Goal: Task Accomplishment & Management: Complete application form

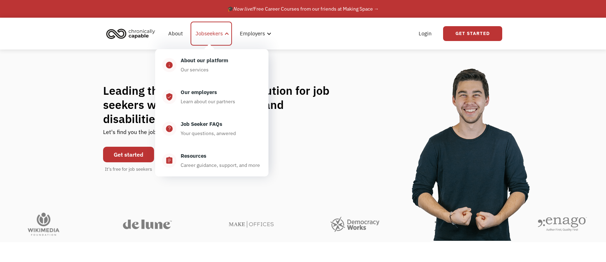
click at [203, 34] on div "Jobseekers" at bounding box center [208, 33] width 27 height 8
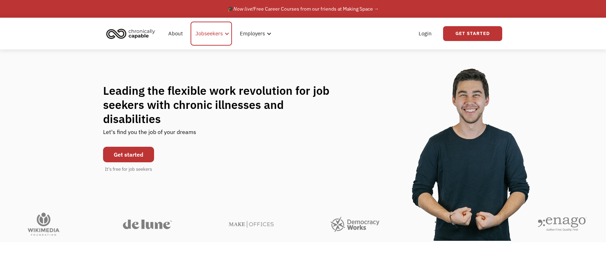
click at [203, 34] on div "Jobseekers" at bounding box center [208, 33] width 27 height 8
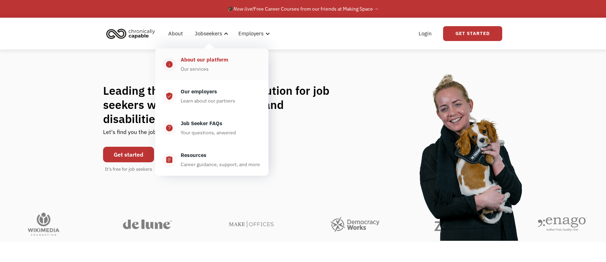
click at [191, 58] on div "About our platform" at bounding box center [204, 60] width 47 height 8
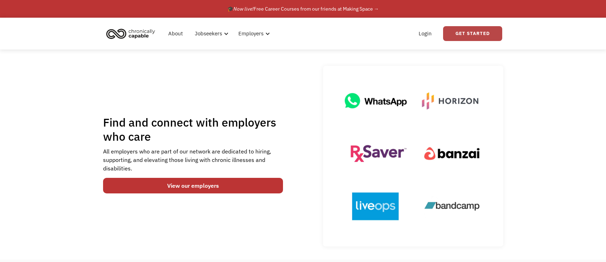
click at [488, 33] on link "Get Started" at bounding box center [472, 33] width 59 height 15
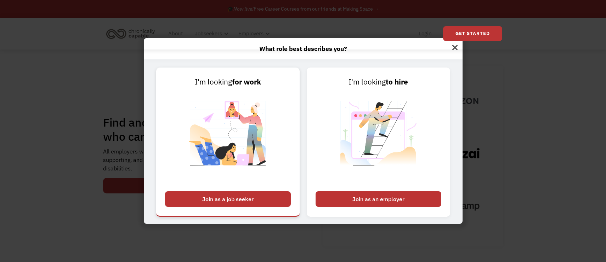
click at [242, 203] on div "Join as a job seeker" at bounding box center [228, 200] width 126 height 16
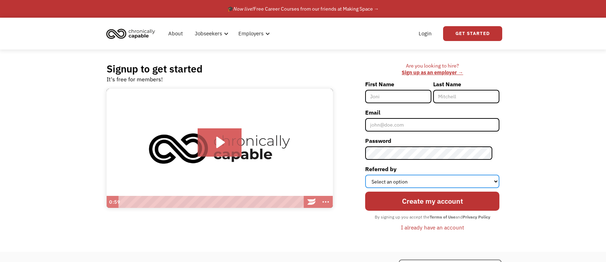
click at [383, 182] on select "Select an option Instagram Facebook Twitter Search Engine News Article Word of …" at bounding box center [432, 181] width 134 height 13
select select "Word of Mouth"
click at [372, 175] on select "Select an option Instagram Facebook Twitter Search Engine News Article Word of …" at bounding box center [432, 181] width 134 height 13
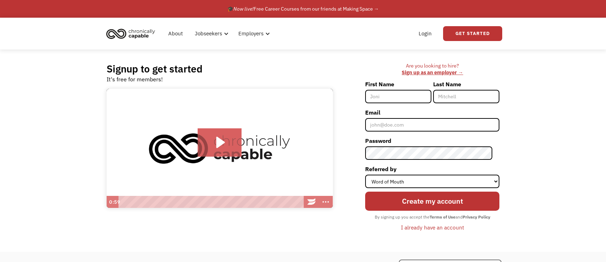
click at [393, 99] on input "First Name" at bounding box center [398, 96] width 66 height 13
type input "Antonio"
type input "Passariello"
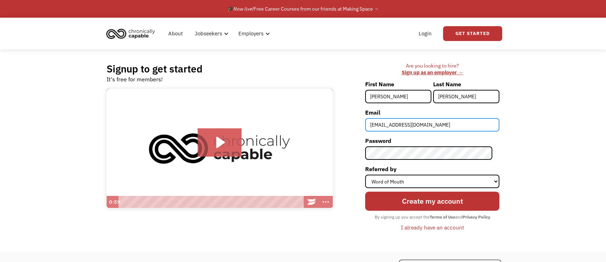
type input "[EMAIL_ADDRESS][DOMAIN_NAME]"
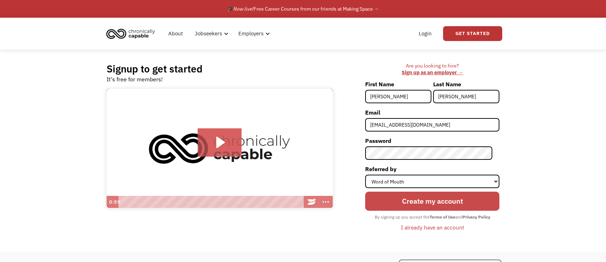
click at [412, 203] on input "Create my account" at bounding box center [432, 201] width 134 height 19
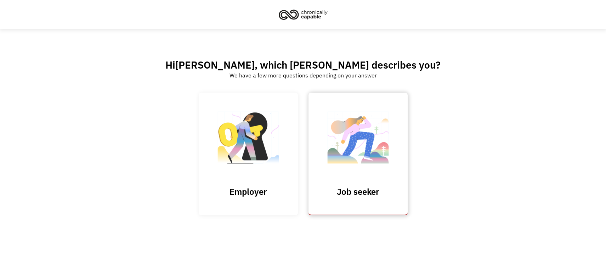
click at [345, 170] on img at bounding box center [358, 141] width 71 height 69
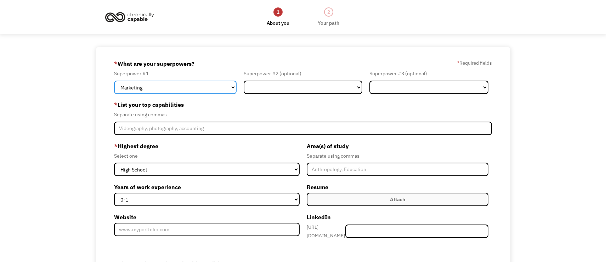
click at [223, 89] on select "Marketing Human Resources Finance Technology Operations Sales Industrial & Manu…" at bounding box center [175, 87] width 122 height 13
select select "Design"
click at [114, 81] on select "Marketing Human Resources Finance Technology Operations Sales Industrial & Manu…" at bounding box center [175, 87] width 122 height 13
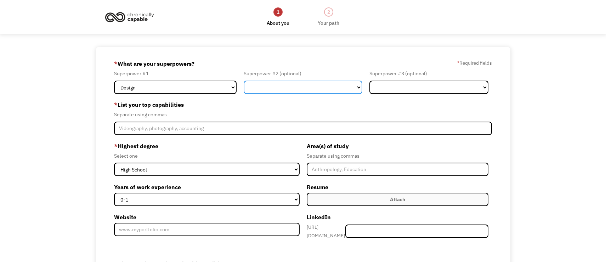
click at [348, 86] on select "Marketing Human Resources Finance Technology Operations Sales Industrial & Manu…" at bounding box center [303, 87] width 119 height 13
select select "Technology"
click at [244, 81] on select "Marketing Human Resources Finance Technology Operations Sales Industrial & Manu…" at bounding box center [303, 87] width 119 height 13
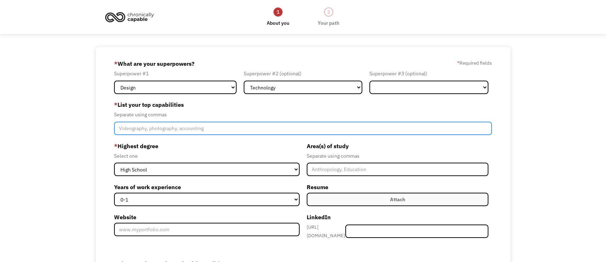
click at [164, 125] on input "Member-Create-Step1" at bounding box center [303, 128] width 378 height 13
type input "UX Design, UI Design, Interaction Design, Human Centered Design"
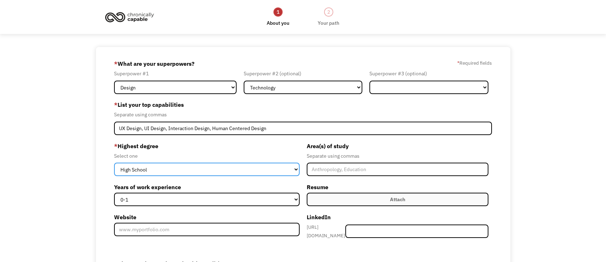
click at [142, 169] on select "High School Associates Bachelors Master's PhD" at bounding box center [207, 169] width 186 height 13
select select "bachelors"
click at [114, 163] on select "High School Associates Bachelors Master's PhD" at bounding box center [207, 169] width 186 height 13
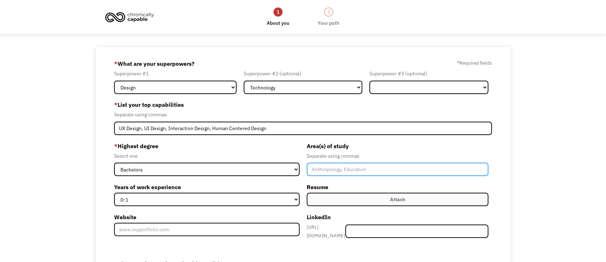
click at [339, 171] on input "Member-Create-Step1" at bounding box center [398, 169] width 182 height 13
type input "Electrical Engineering"
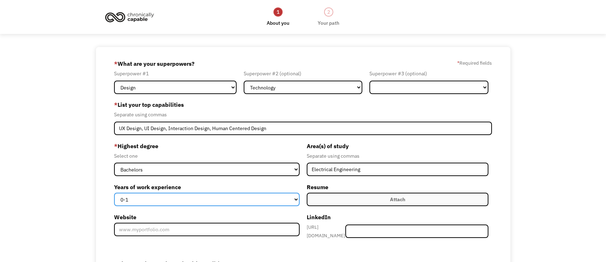
click at [273, 204] on select "0-1 2-4 5-10 11-15 15+" at bounding box center [207, 199] width 186 height 13
select select "5-10"
click at [114, 193] on select "0-1 2-4 5-10 11-15 15+" at bounding box center [207, 199] width 186 height 13
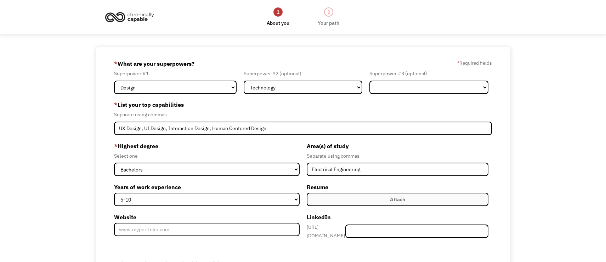
click at [334, 194] on label "Attach" at bounding box center [398, 199] width 182 height 13
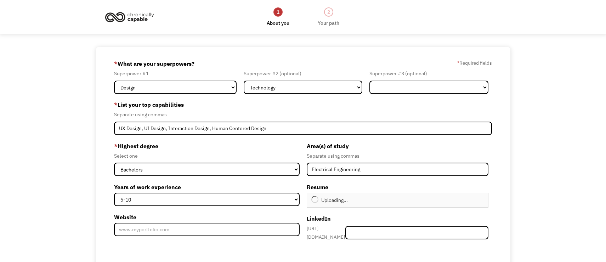
type input "Continue"
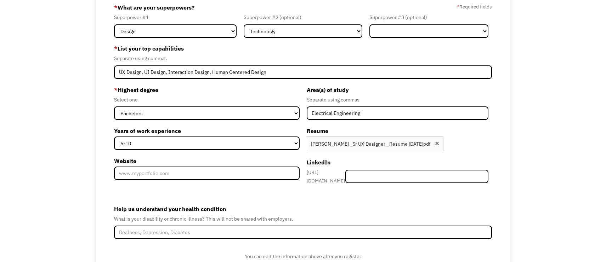
scroll to position [73, 0]
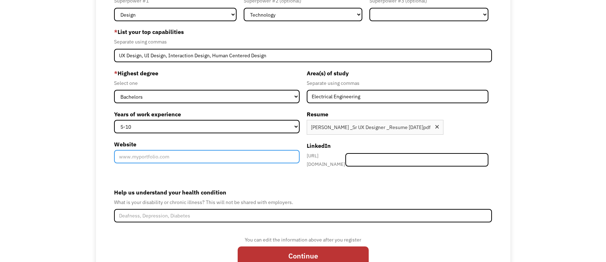
click at [189, 157] on input "Website" at bounding box center [207, 156] width 186 height 13
type input "www.apcreates.com"
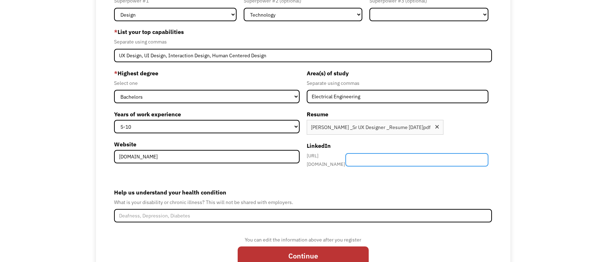
paste input "https://www.linkedin.com/in/apassariello/"
drag, startPoint x: 390, startPoint y: 154, endPoint x: 358, endPoint y: 154, distance: 32.6
click at [358, 154] on div "https://www.linkedin.com/in/ https://www.linkedin.com/in/apassariello/" at bounding box center [398, 160] width 182 height 17
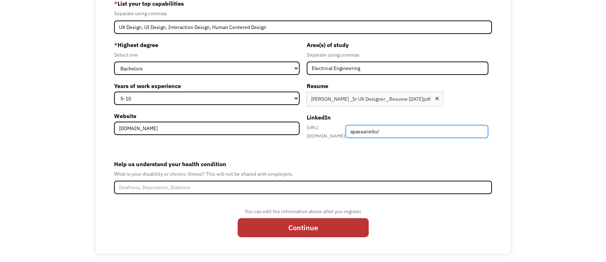
scroll to position [102, 0]
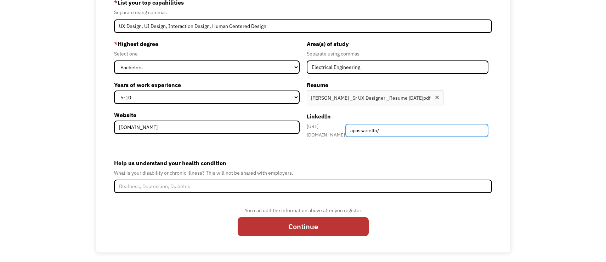
type input "apassariello/"
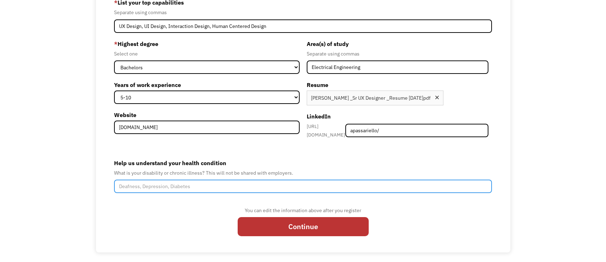
click at [194, 183] on input "Help us understand your health condition" at bounding box center [303, 186] width 378 height 13
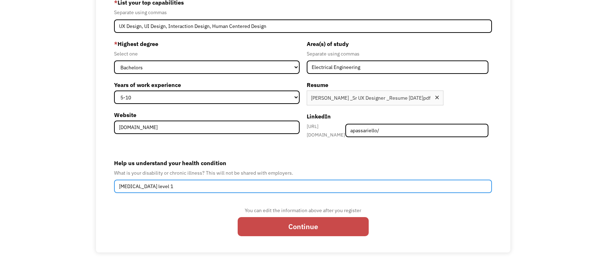
type input "Autism level 1"
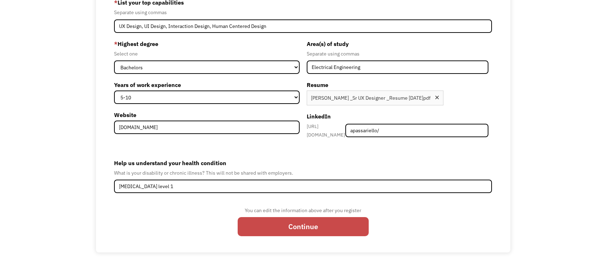
click at [334, 222] on input "Continue" at bounding box center [303, 226] width 131 height 19
type input "Please wait..."
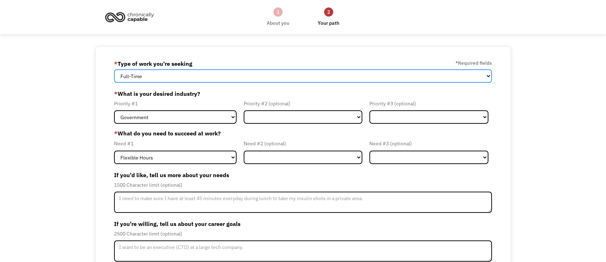
click at [175, 73] on select "Full-Time Part-Time Both Full-Time and Part-Time" at bounding box center [303, 75] width 378 height 13
click at [114, 69] on select "Full-Time Part-Time Both Full-Time and Part-Time" at bounding box center [303, 75] width 378 height 13
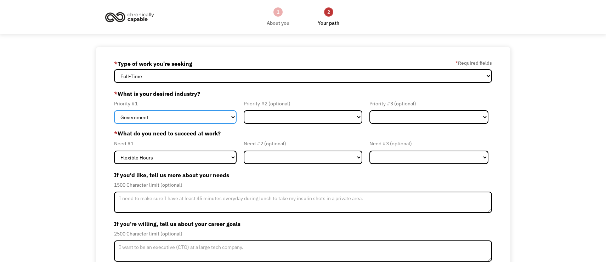
click at [163, 120] on select "Government Finance & Insurance Health & Social Care Tech & Engineering Creative…" at bounding box center [175, 116] width 122 height 13
select select "Tech & Engineering"
click at [114, 110] on select "Government Finance & Insurance Health & Social Care Tech & Engineering Creative…" at bounding box center [175, 116] width 122 height 13
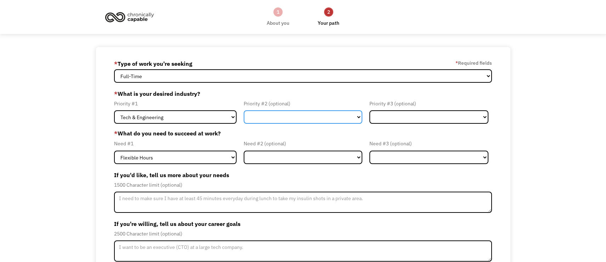
click at [295, 115] on select "Government Finance & Insurance Health & Social Care Tech & Engineering Creative…" at bounding box center [303, 116] width 119 height 13
select select "Government"
click at [244, 110] on select "Government Finance & Insurance Health & Social Care Tech & Engineering Creative…" at bounding box center [303, 116] width 119 height 13
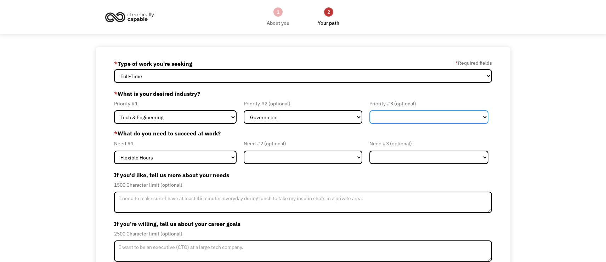
click at [383, 123] on select "Government Finance & Insurance Health & Social Care Tech & Engineering Creative…" at bounding box center [428, 116] width 119 height 13
select select "Health & Social Care"
click at [369, 110] on select "Government Finance & Insurance Health & Social Care Tech & Engineering Creative…" at bounding box center [428, 116] width 119 height 13
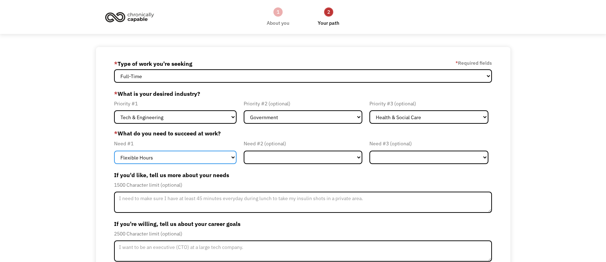
click at [160, 155] on select "Flexible Hours Remote Work Service Animal On-site Accommodations Visual Support…" at bounding box center [175, 157] width 122 height 13
select select "Remote Work"
click at [114, 151] on select "Flexible Hours Remote Work Service Animal On-site Accommodations Visual Support…" at bounding box center [175, 157] width 122 height 13
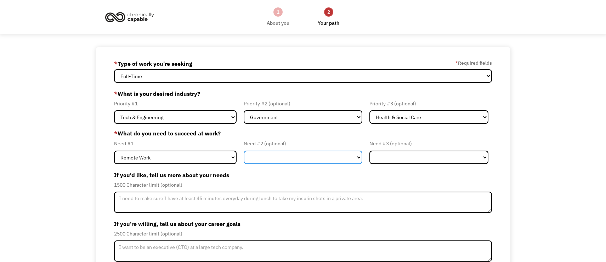
click at [258, 162] on select "Flexible Hours Remote Work Service Animal On-site Accommodations Visual Support…" at bounding box center [303, 157] width 119 height 13
select select "Other"
click at [244, 151] on select "Flexible Hours Remote Work Service Animal On-site Accommodations Visual Support…" at bounding box center [303, 157] width 119 height 13
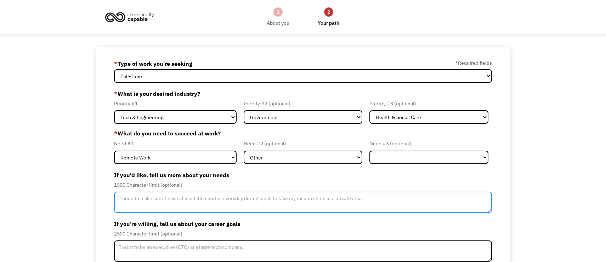
click at [174, 201] on textarea "Member-Update-Form-Step2" at bounding box center [303, 202] width 378 height 21
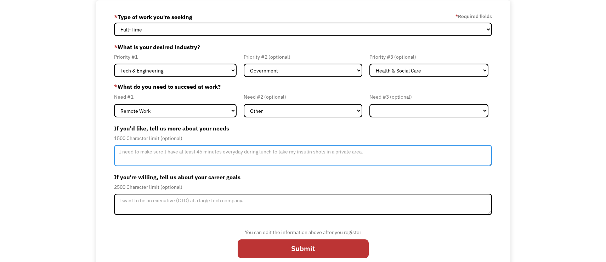
scroll to position [49, 0]
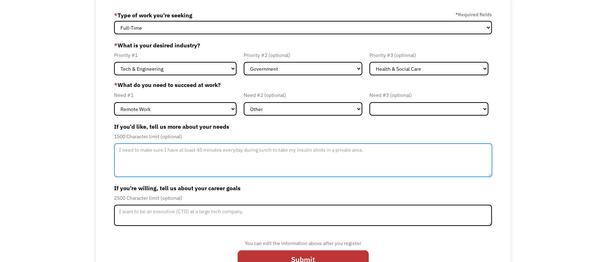
drag, startPoint x: 490, startPoint y: 162, endPoint x: 491, endPoint y: 175, distance: 12.8
click at [491, 175] on textarea "Member-Update-Form-Step2" at bounding box center [303, 160] width 378 height 34
type textarea "l"
click at [256, 153] on textarea "Inclusive/accommodating environment to folks with autism." at bounding box center [303, 160] width 378 height 34
click at [300, 149] on textarea "Inclusive/accommodating environment to folks with autism. I need more time to f…" at bounding box center [303, 160] width 378 height 34
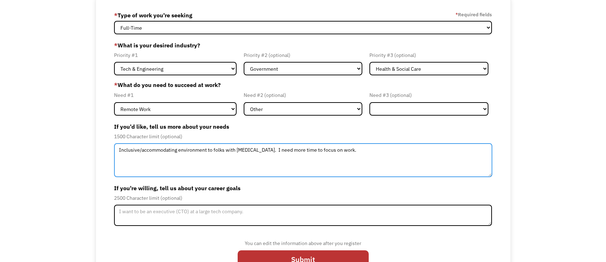
type textarea "Inclusive/accommodating environment to folks with autism. I need more time to f…"
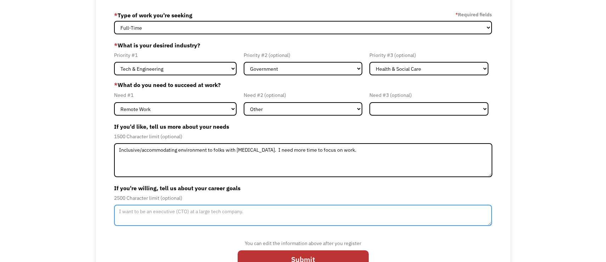
click at [165, 217] on textarea "Member-Update-Form-Step2" at bounding box center [303, 215] width 378 height 21
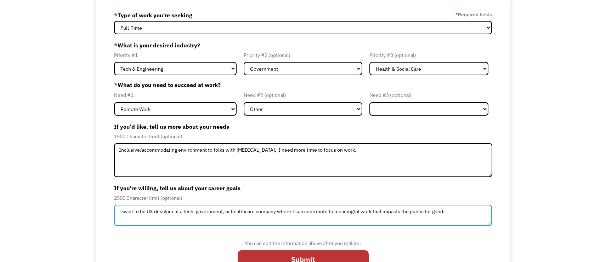
scroll to position [72, 0]
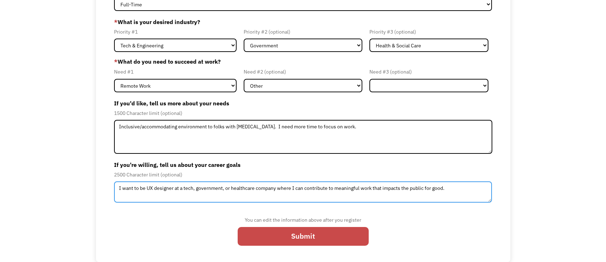
type textarea "I want to be UX designer at a tech, government, or healthcare company where I c…"
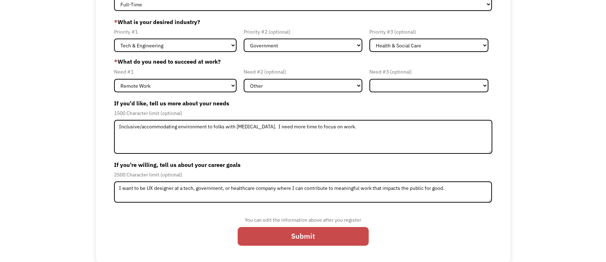
click at [289, 230] on input "Submit" at bounding box center [303, 236] width 131 height 19
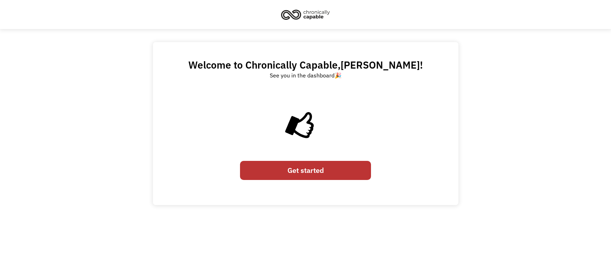
click at [298, 167] on link "Get started" at bounding box center [305, 170] width 131 height 19
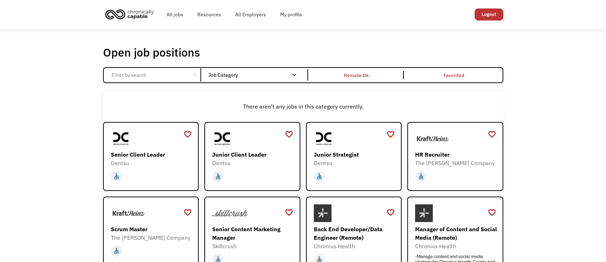
click at [153, 67] on div "search Filter by category Administration Communications & Public Relations Cust…" at bounding box center [303, 75] width 400 height 16
click at [148, 73] on input "Email Form" at bounding box center [146, 74] width 79 height 13
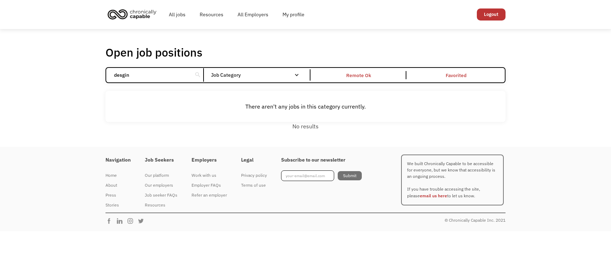
type input "desgin"
